Goal: Find specific page/section: Find specific page/section

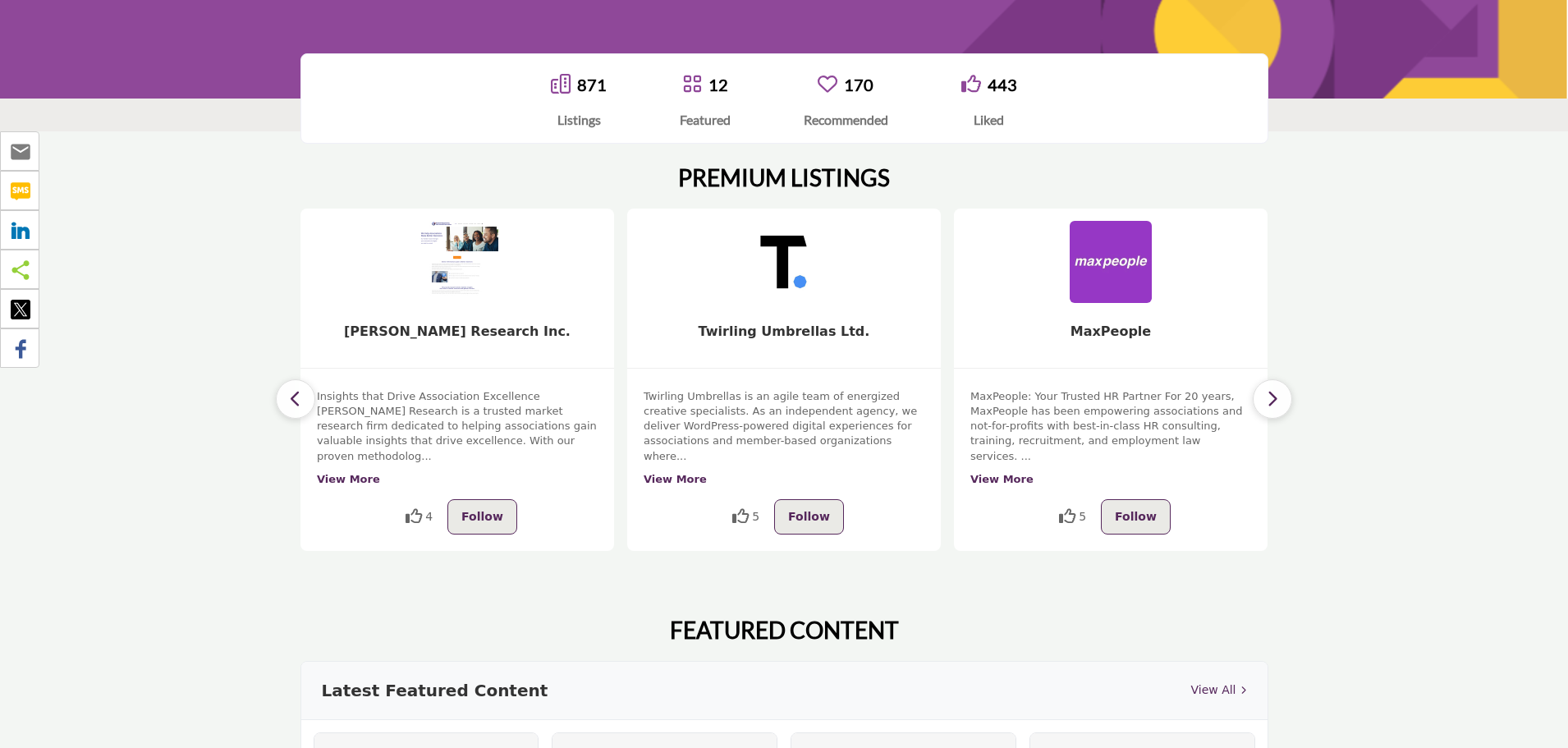
scroll to position [164, 0]
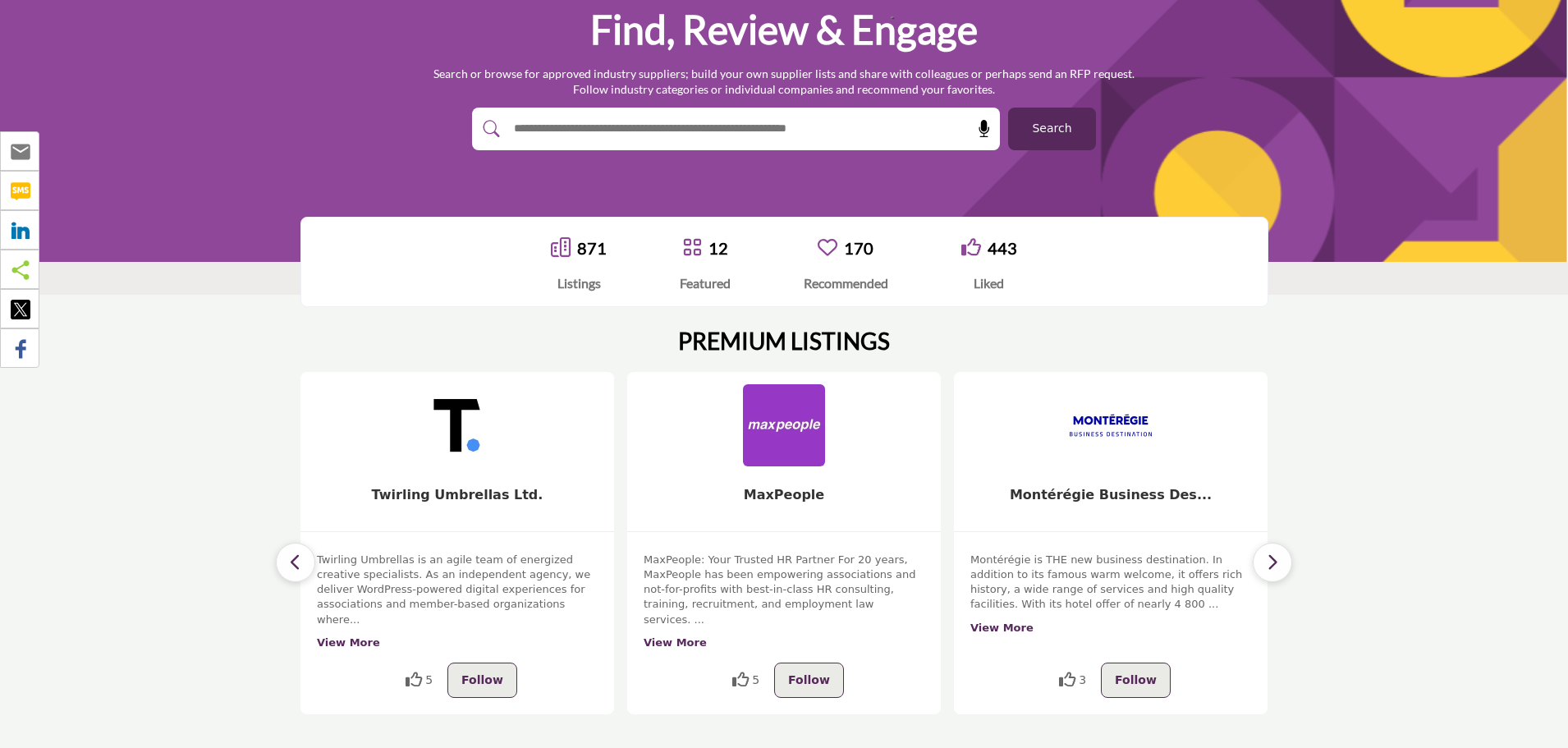
click at [591, 244] on link "871" at bounding box center [591, 248] width 29 height 19
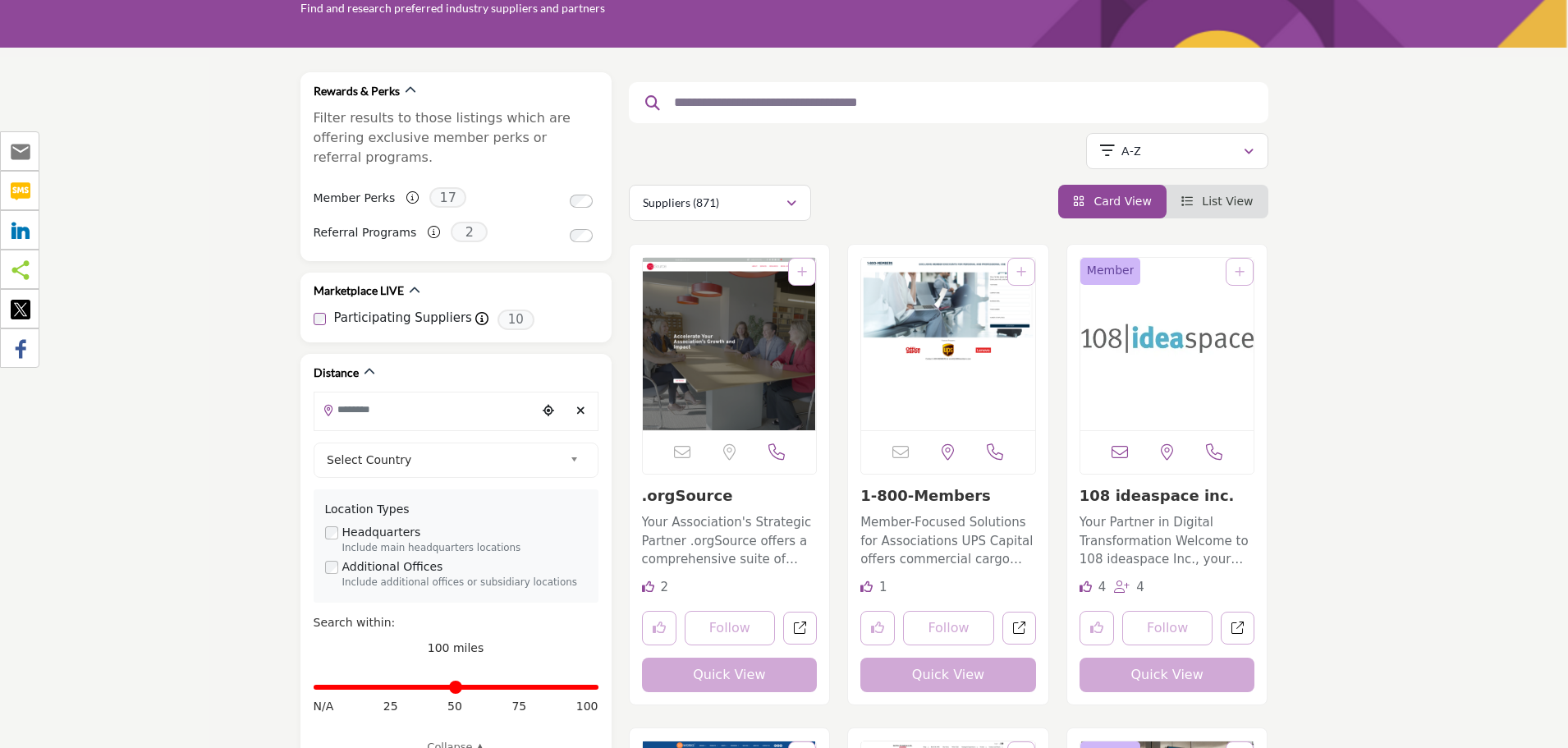
scroll to position [164, 0]
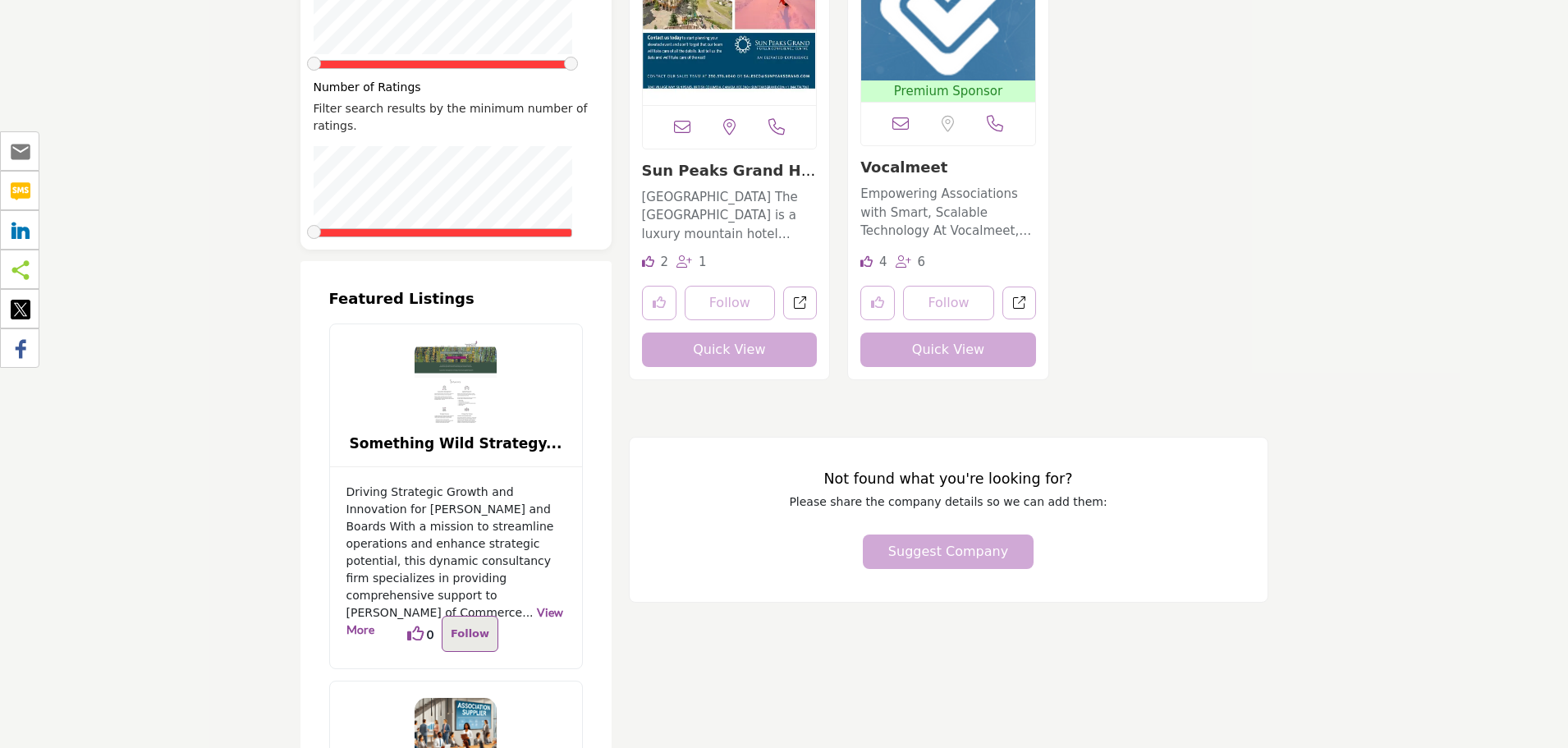
scroll to position [2709, 0]
